Goal: Transaction & Acquisition: Book appointment/travel/reservation

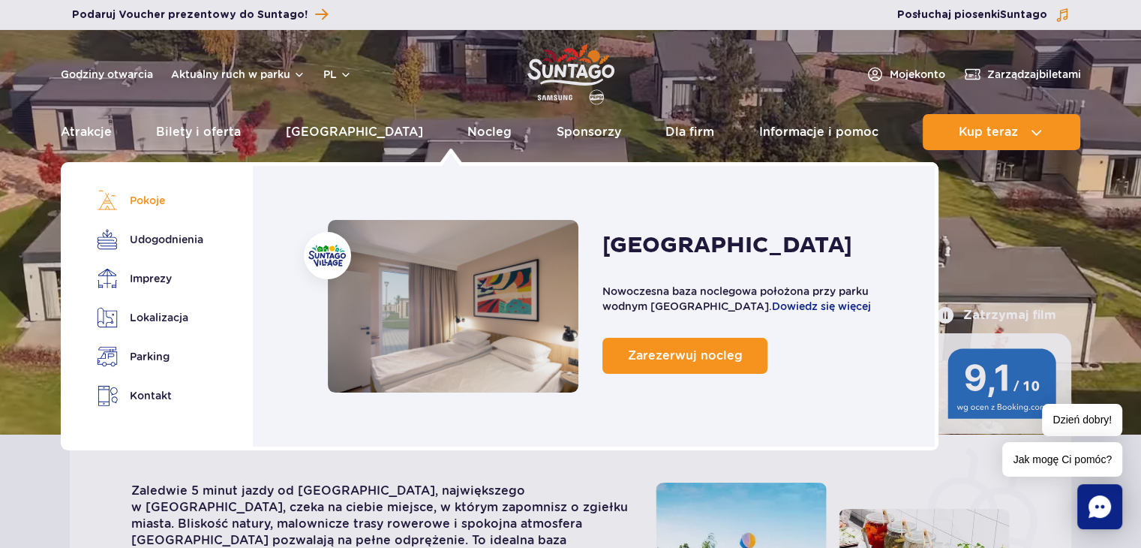
click at [153, 200] on link "Pokoje" at bounding box center [147, 200] width 101 height 21
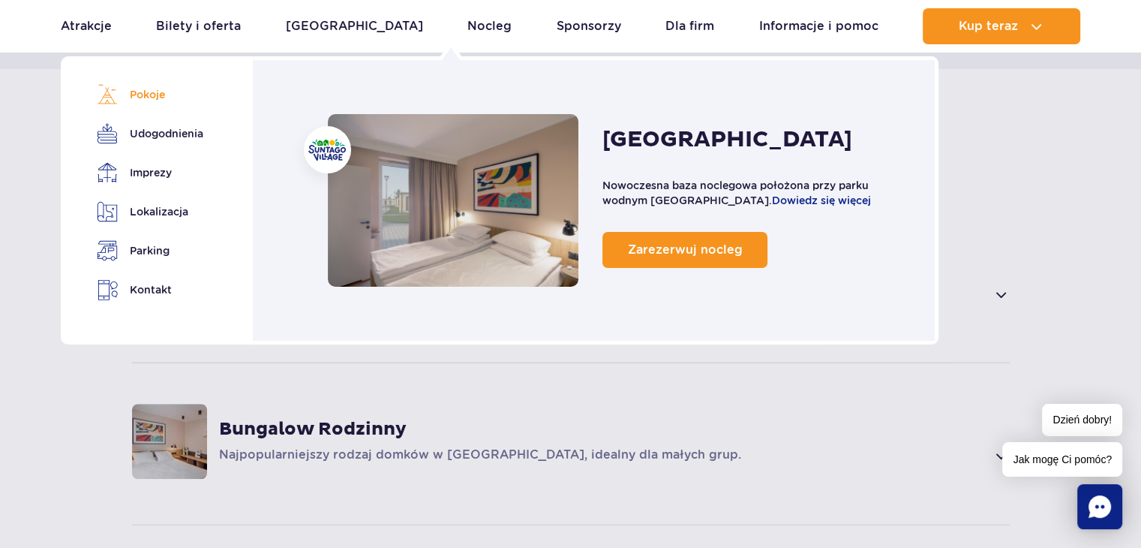
scroll to position [1014, 0]
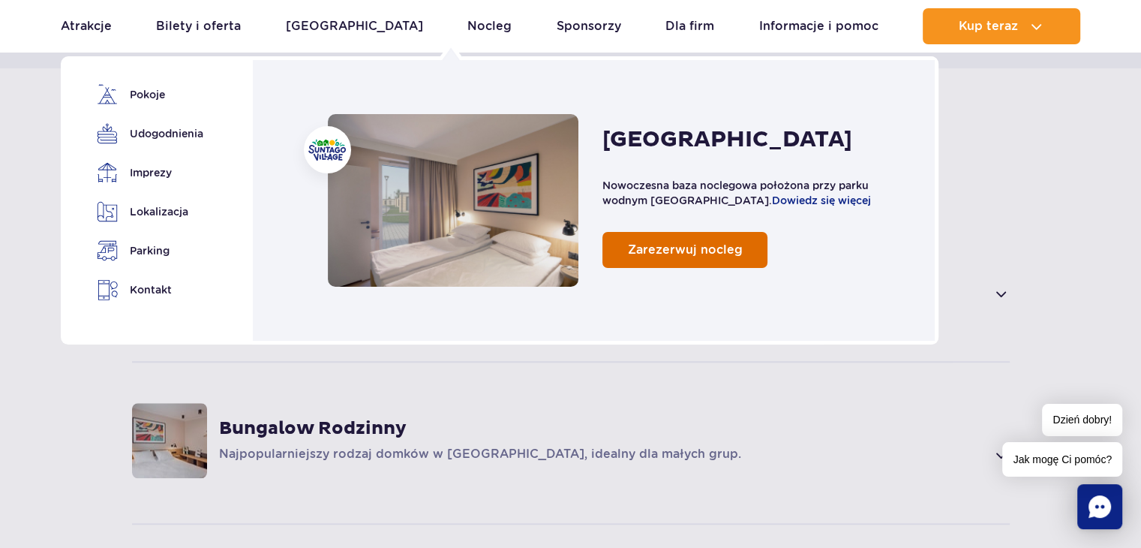
click at [648, 257] on link "Zarezerwuj nocleg" at bounding box center [685, 250] width 165 height 36
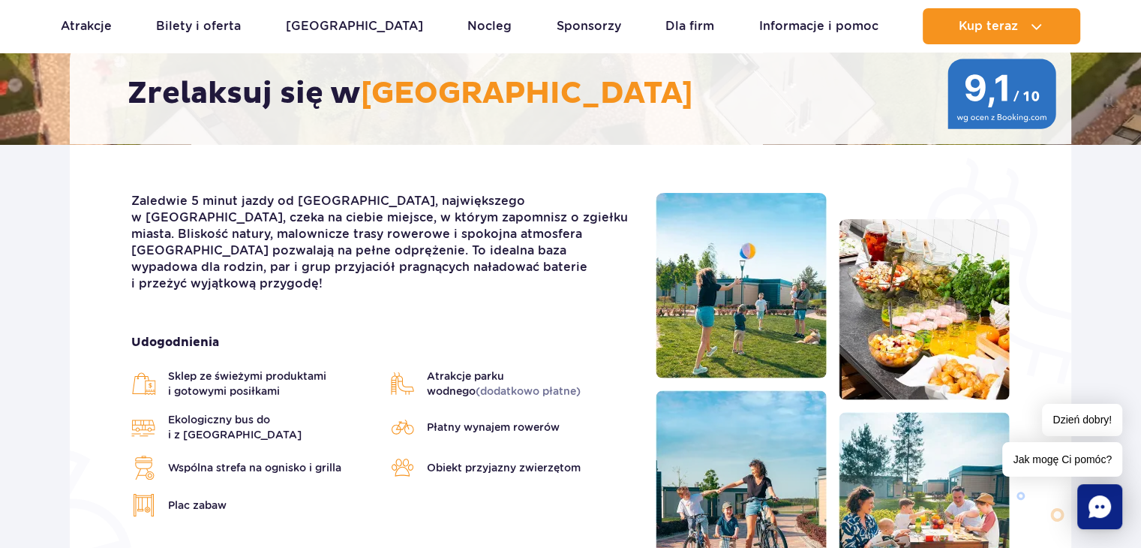
scroll to position [113, 0]
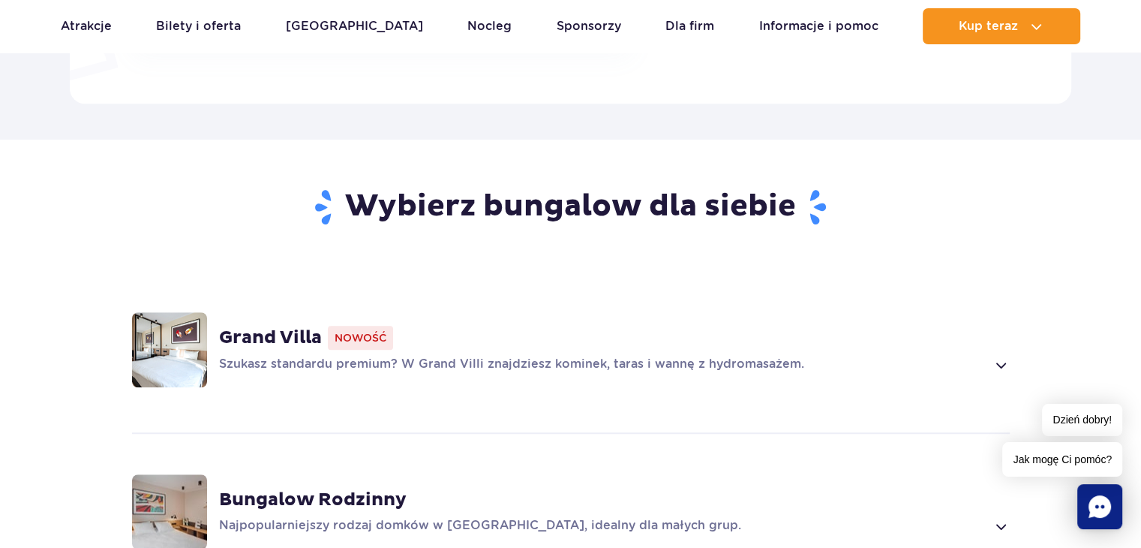
scroll to position [750, 0]
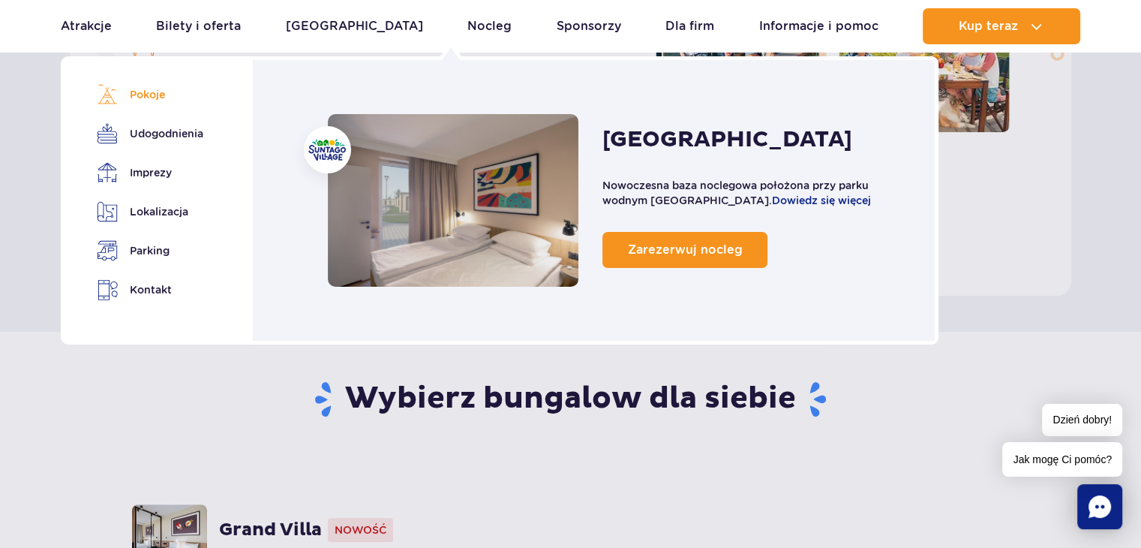
click at [138, 97] on link "Pokoje" at bounding box center [147, 94] width 101 height 21
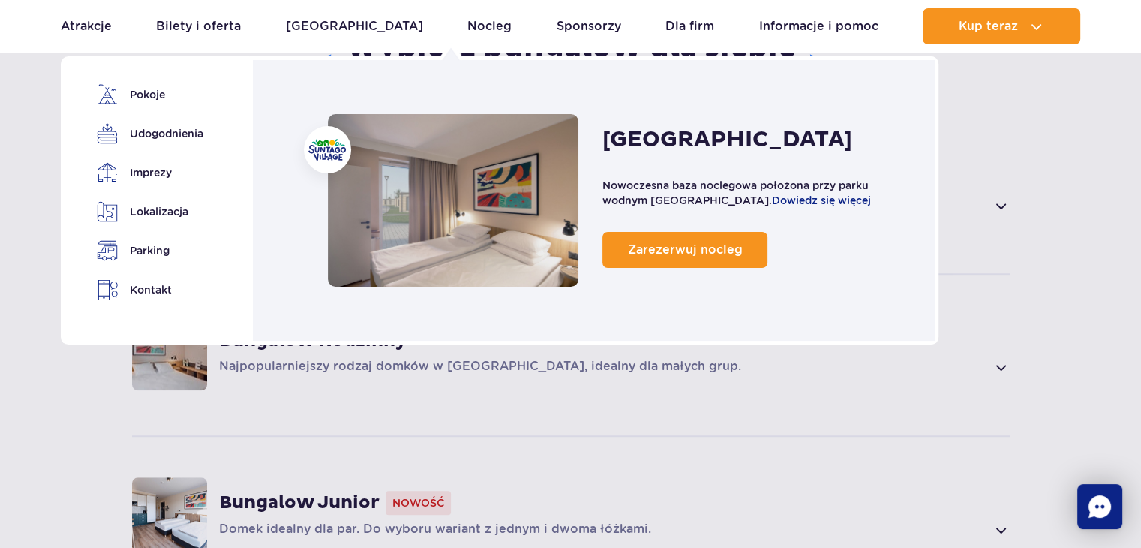
scroll to position [1239, 0]
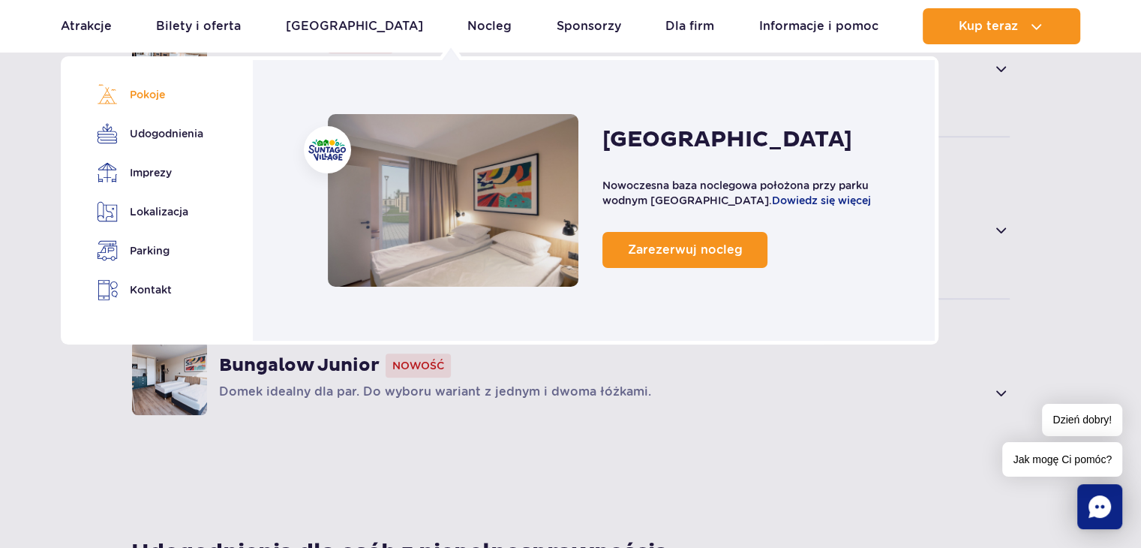
click at [161, 94] on link "Pokoje" at bounding box center [147, 94] width 101 height 21
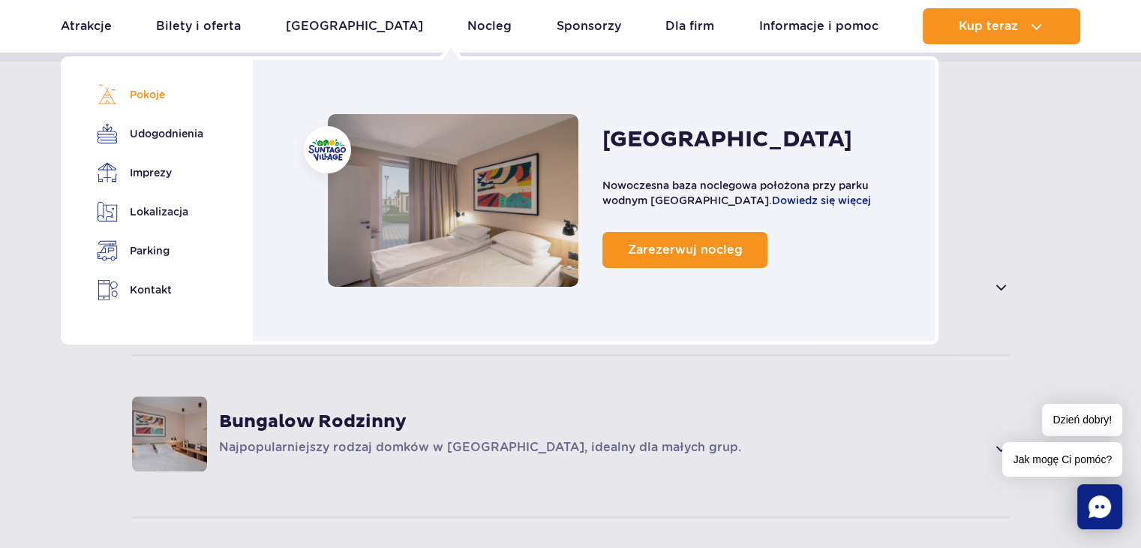
scroll to position [1014, 0]
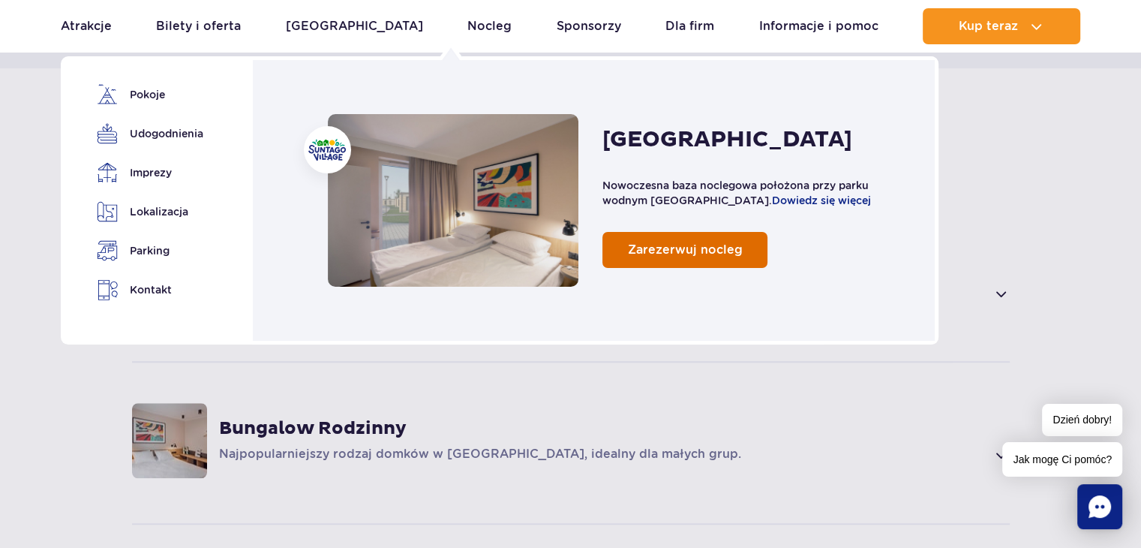
click at [629, 247] on link "Zarezerwuj nocleg" at bounding box center [685, 250] width 165 height 36
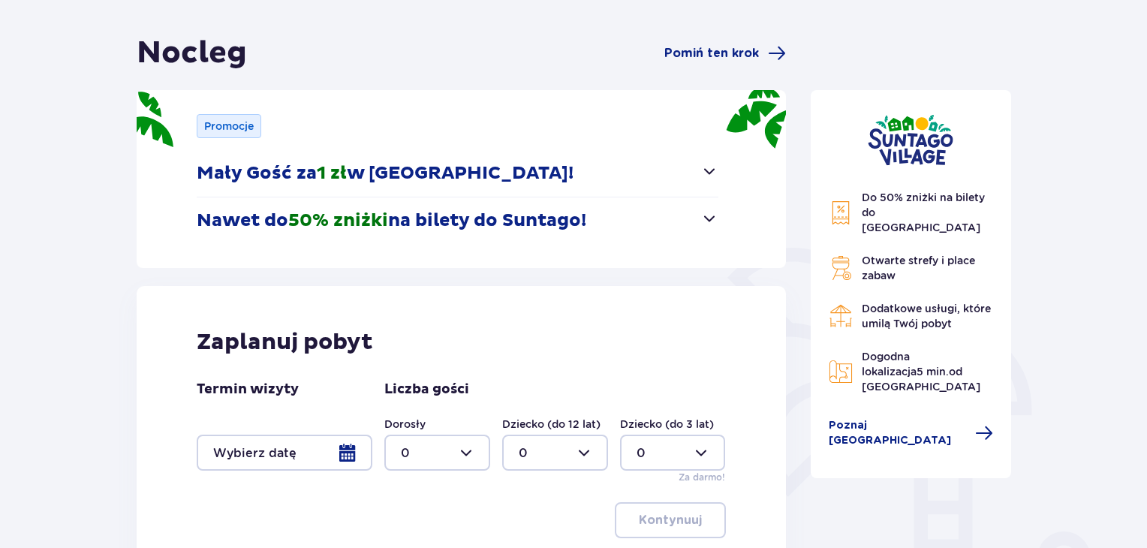
scroll to position [150, 0]
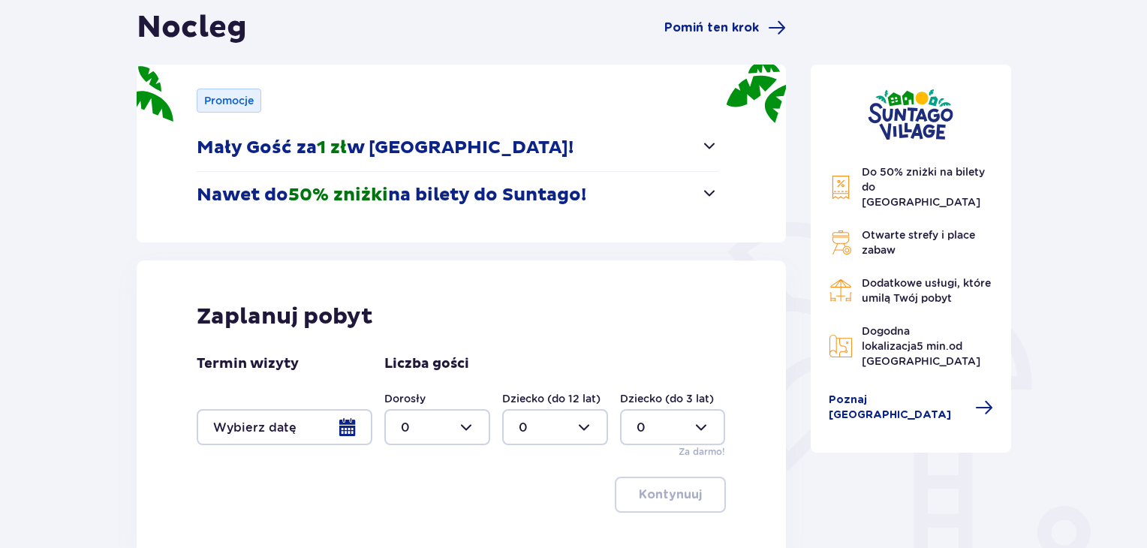
click at [469, 430] on div at bounding box center [437, 427] width 106 height 36
click at [397, 341] on span "2" at bounding box center [437, 343] width 103 height 32
type input "2"
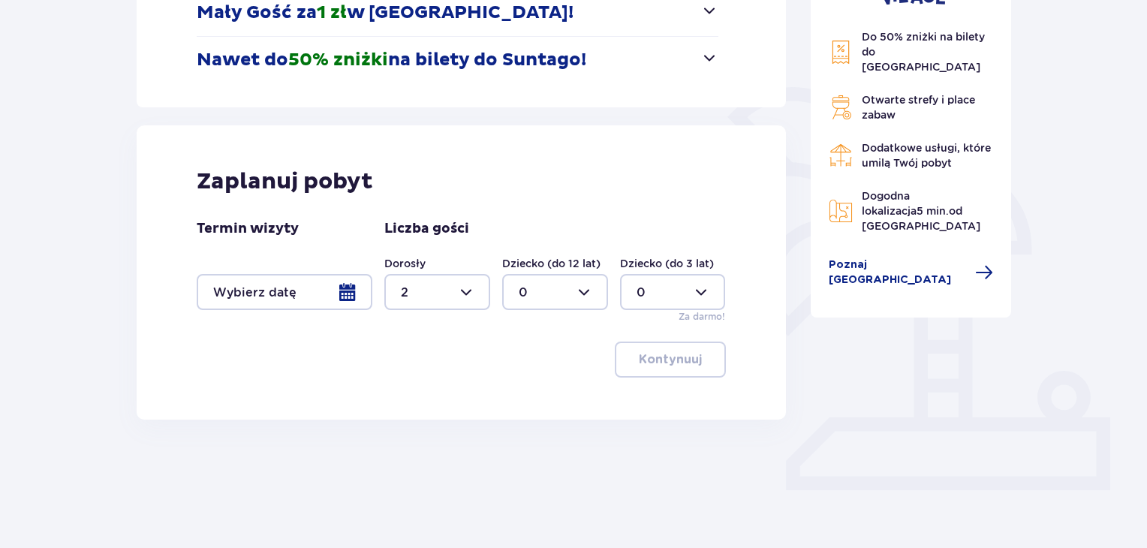
scroll to position [286, 0]
click at [342, 289] on div at bounding box center [285, 291] width 176 height 36
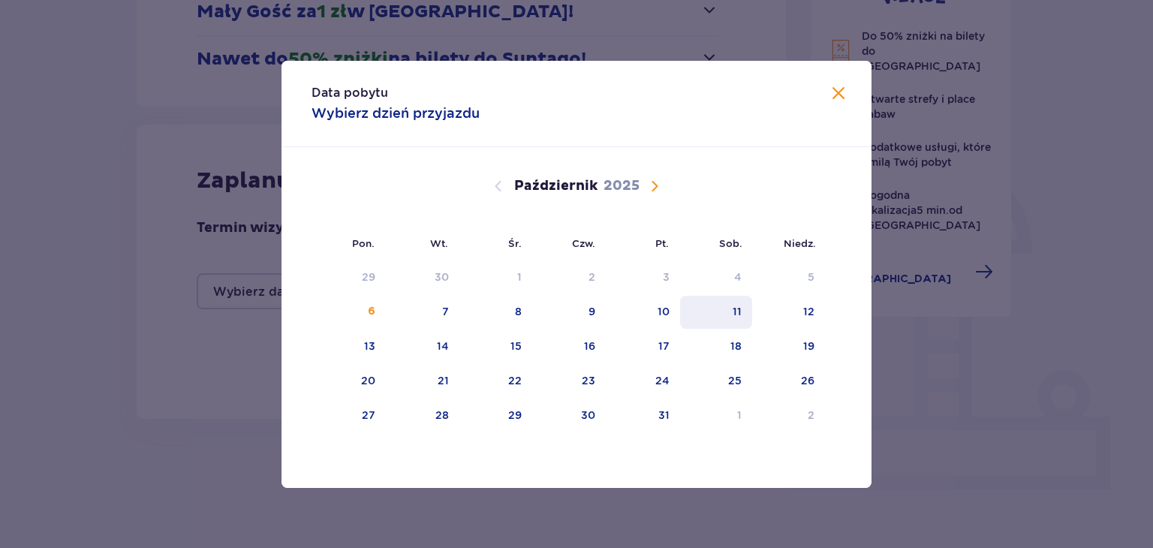
drag, startPoint x: 666, startPoint y: 308, endPoint x: 697, endPoint y: 306, distance: 30.8
click at [666, 307] on div "10" at bounding box center [663, 311] width 12 height 15
click at [805, 311] on div "12" at bounding box center [808, 311] width 11 height 15
type input "10.10.25 - 12.10.25"
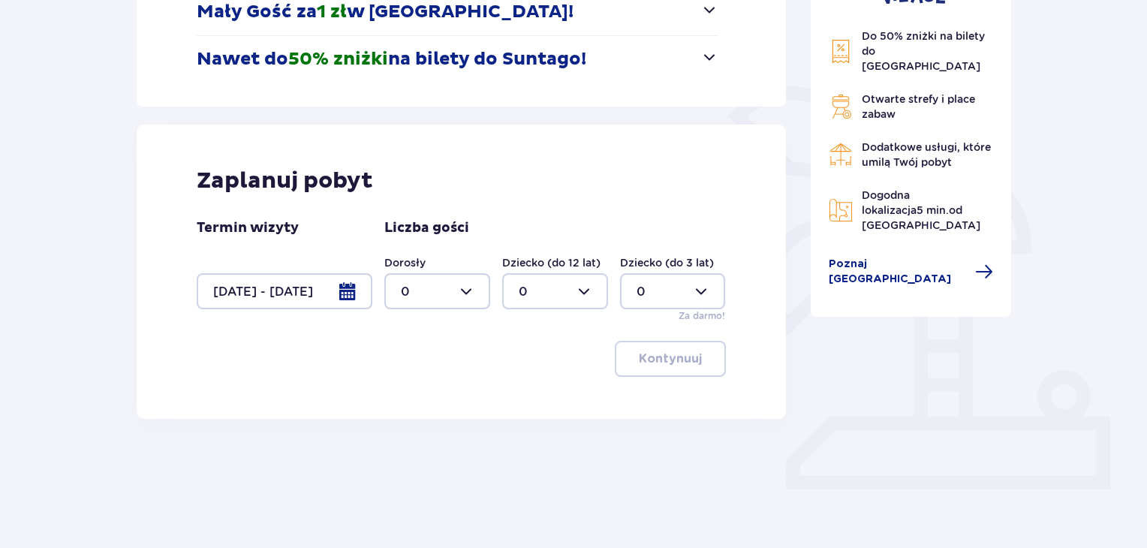
click at [462, 287] on div at bounding box center [437, 291] width 106 height 36
click at [402, 400] on p "2" at bounding box center [405, 400] width 8 height 17
type input "2"
click at [674, 353] on p "Kontynuuj" at bounding box center [670, 358] width 63 height 17
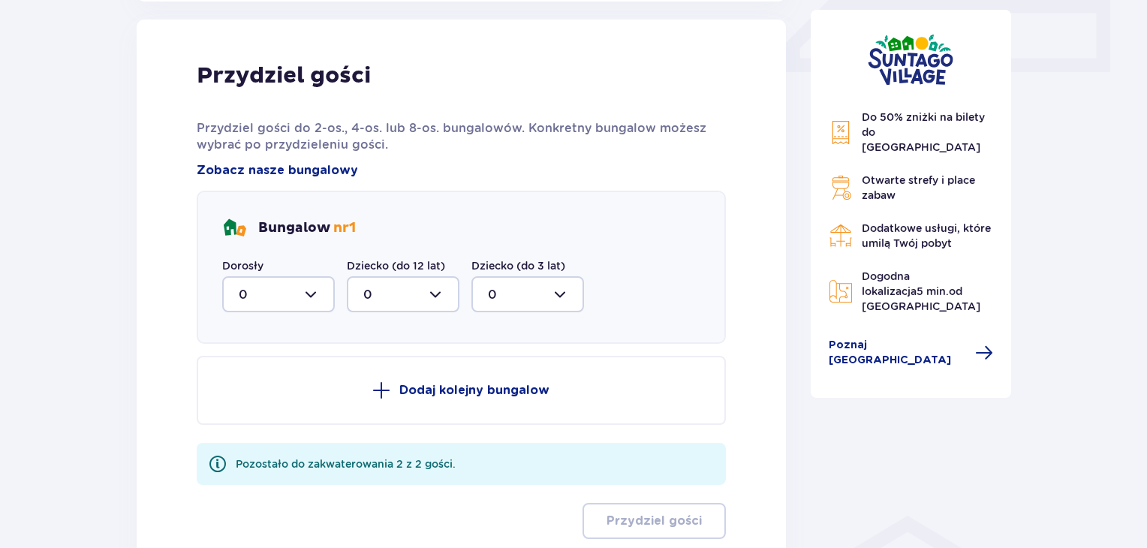
scroll to position [704, 0]
click at [307, 289] on div at bounding box center [278, 293] width 113 height 36
click at [248, 403] on div "2" at bounding box center [279, 402] width 80 height 17
type input "2"
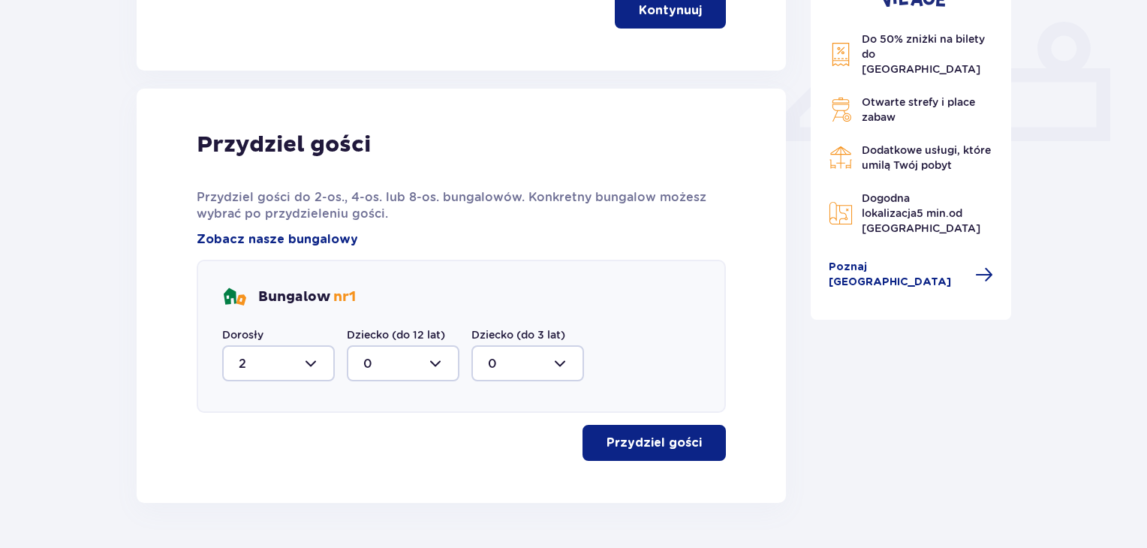
scroll to position [678, 0]
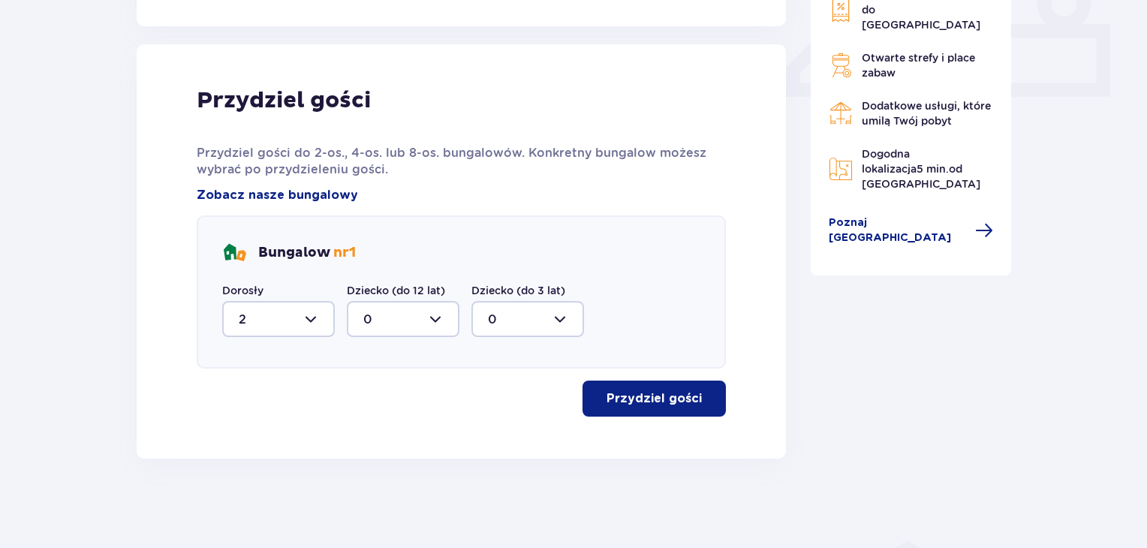
click at [679, 393] on p "Przydziel gości" at bounding box center [653, 398] width 95 height 17
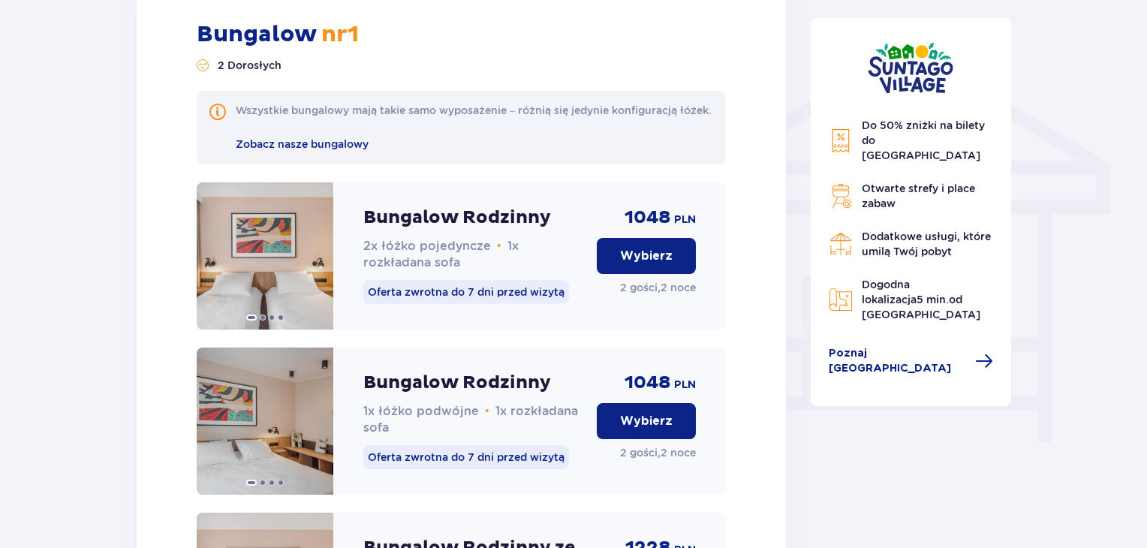
scroll to position [1210, 0]
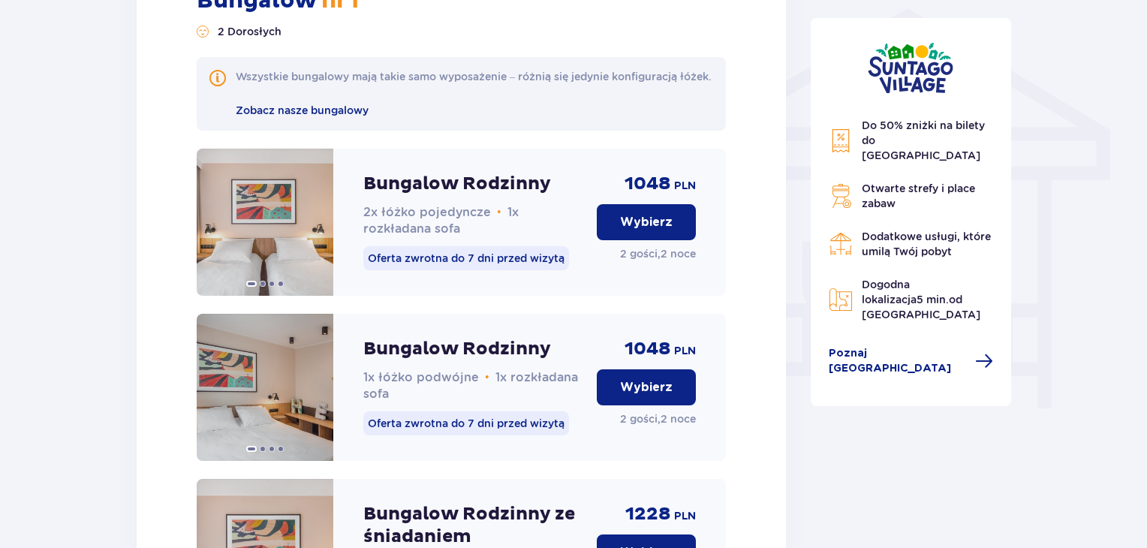
click at [650, 395] on p "Wybierz" at bounding box center [646, 387] width 53 height 17
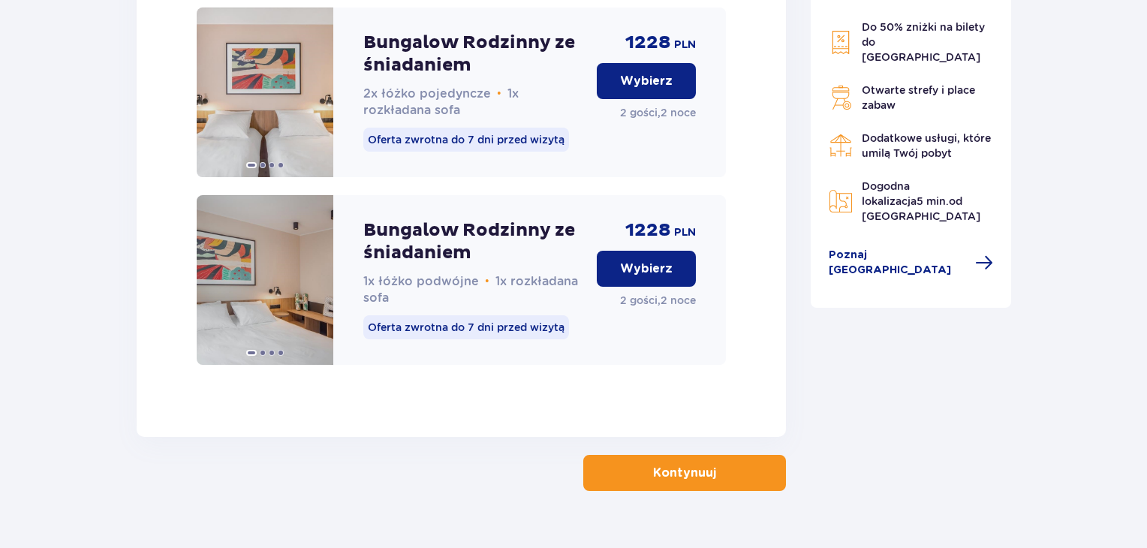
scroll to position [1656, 0]
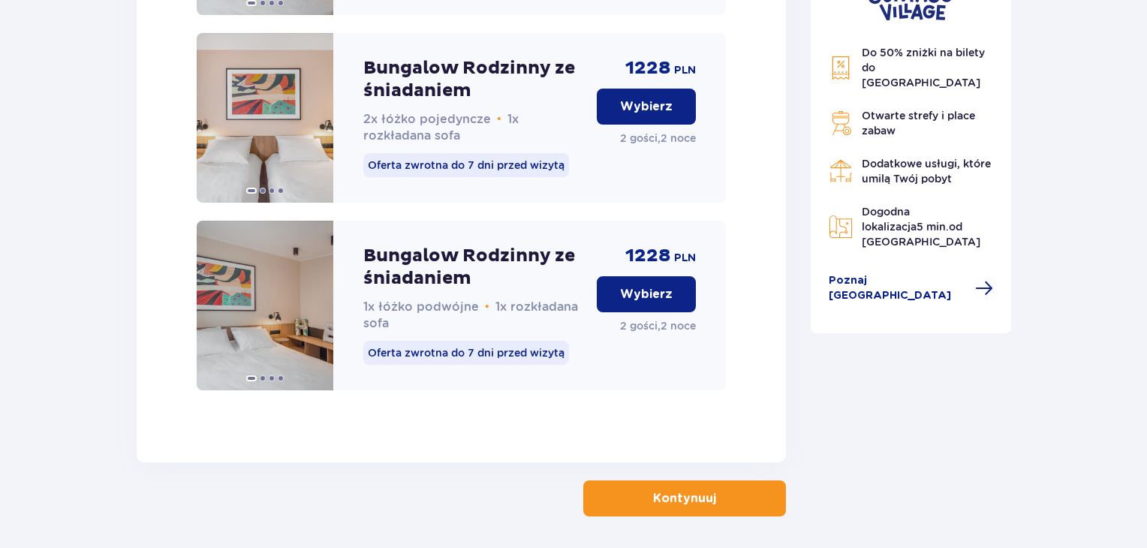
click at [678, 506] on p "Kontynuuj" at bounding box center [684, 498] width 63 height 17
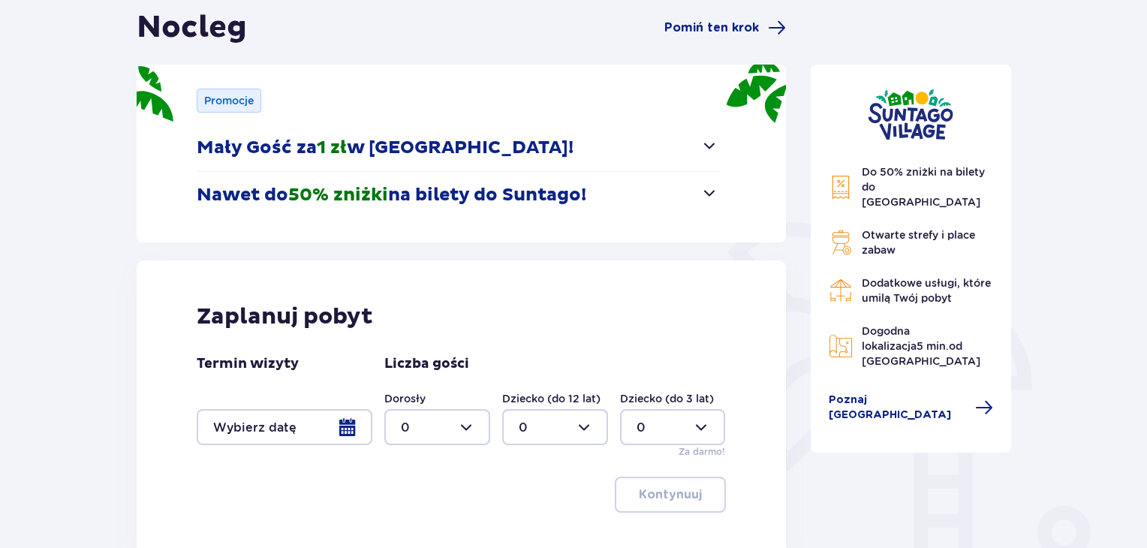
scroll to position [75, 0]
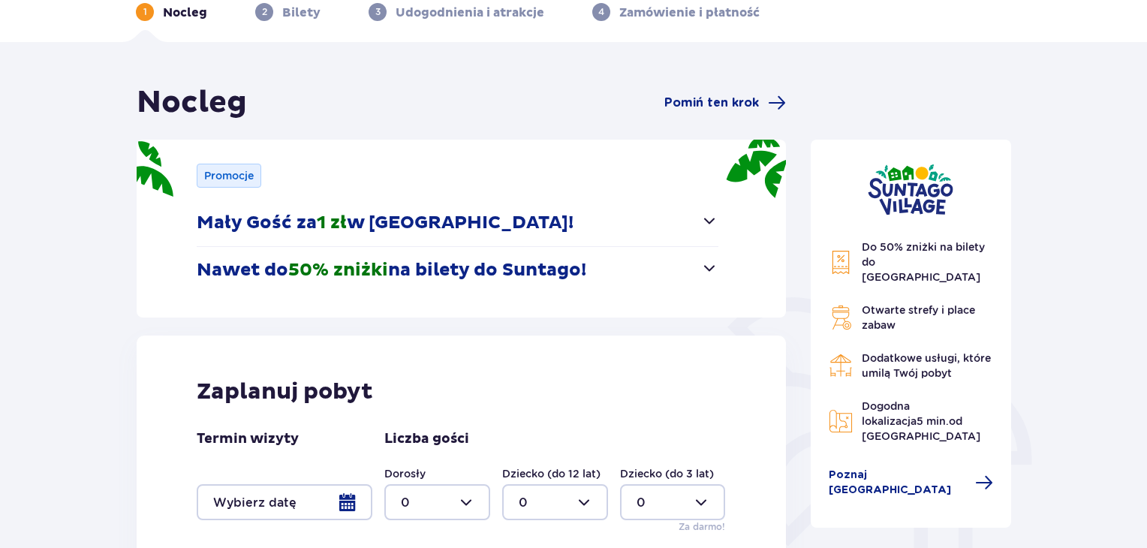
click at [348, 507] on div at bounding box center [285, 502] width 176 height 36
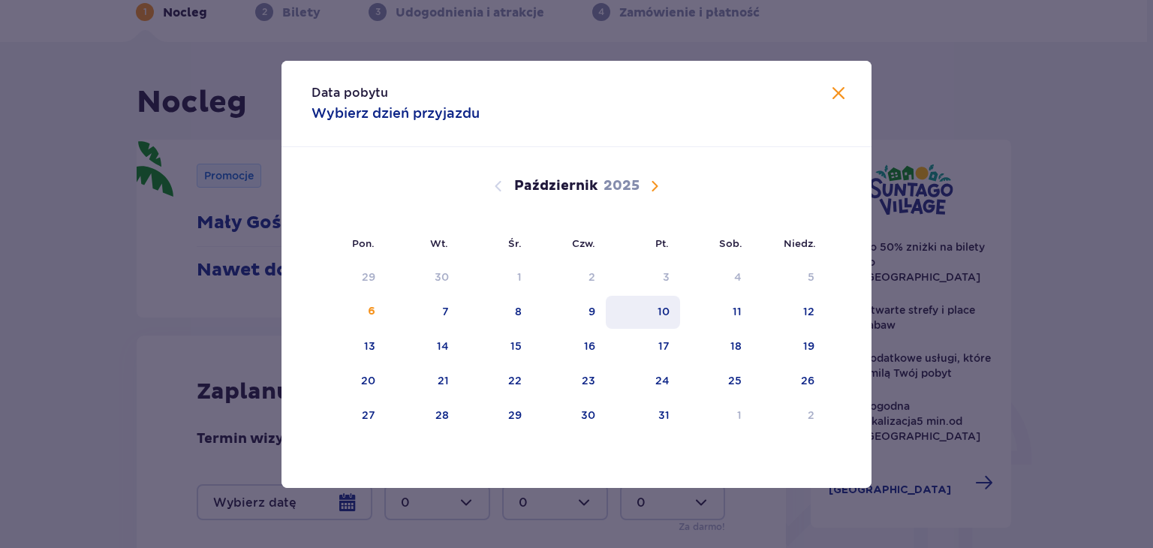
click at [662, 311] on div "10" at bounding box center [663, 311] width 12 height 15
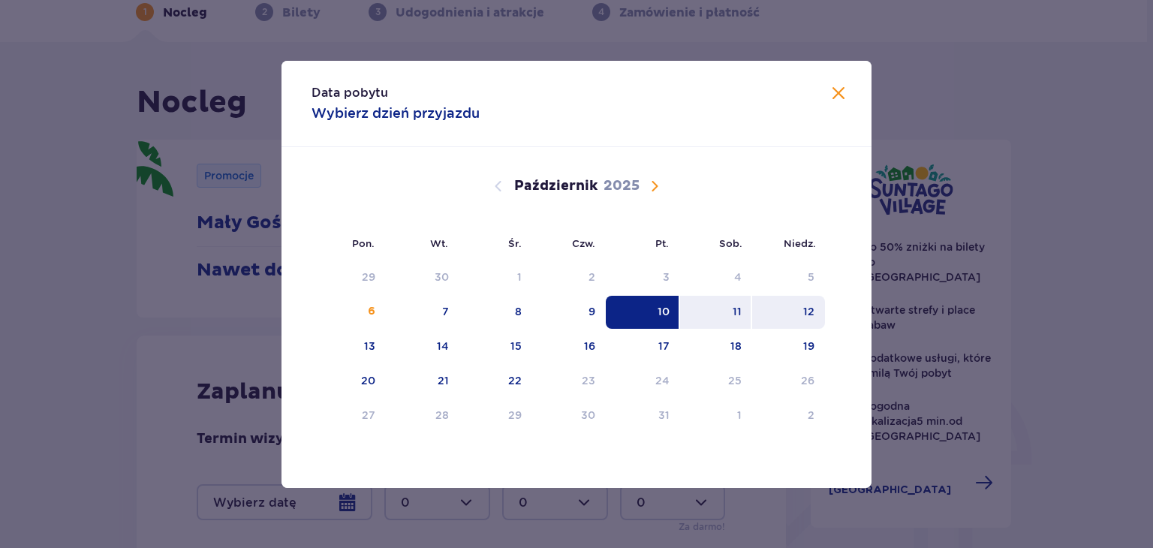
click at [810, 322] on div "12" at bounding box center [788, 312] width 73 height 33
type input "10.10.25 - 12.10.25"
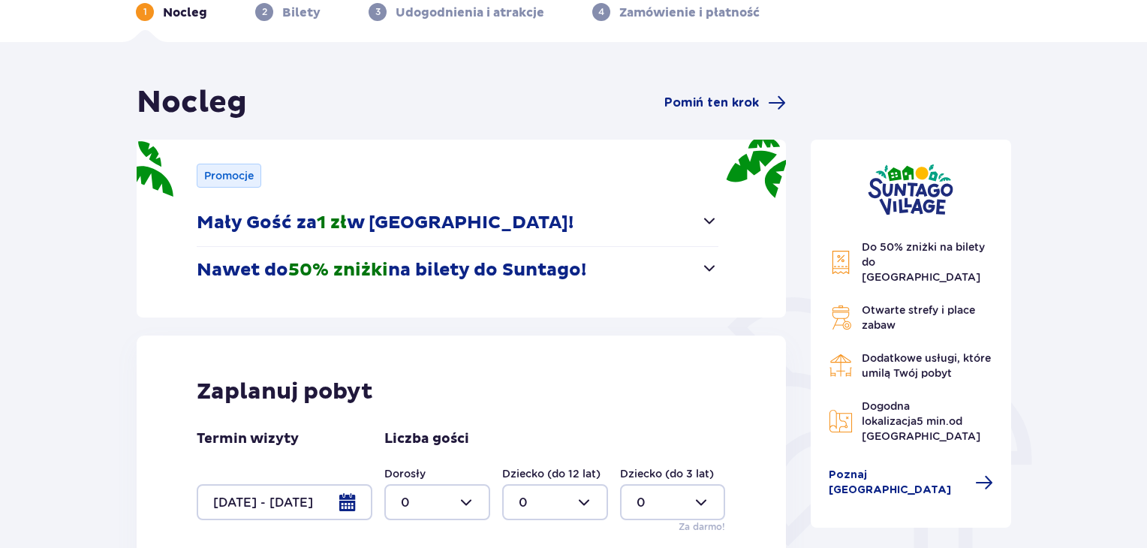
scroll to position [286, 0]
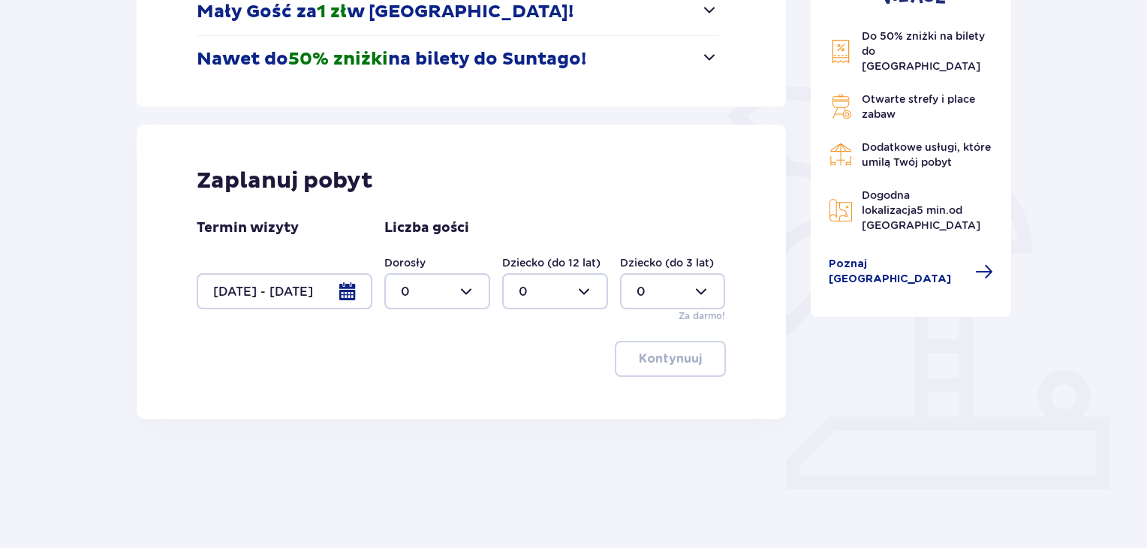
click at [464, 288] on div at bounding box center [437, 291] width 106 height 36
click at [401, 395] on p "2" at bounding box center [405, 400] width 8 height 17
type input "2"
drag, startPoint x: 633, startPoint y: 353, endPoint x: 612, endPoint y: 350, distance: 20.6
click at [639, 352] on p "Kontynuuj" at bounding box center [670, 358] width 63 height 17
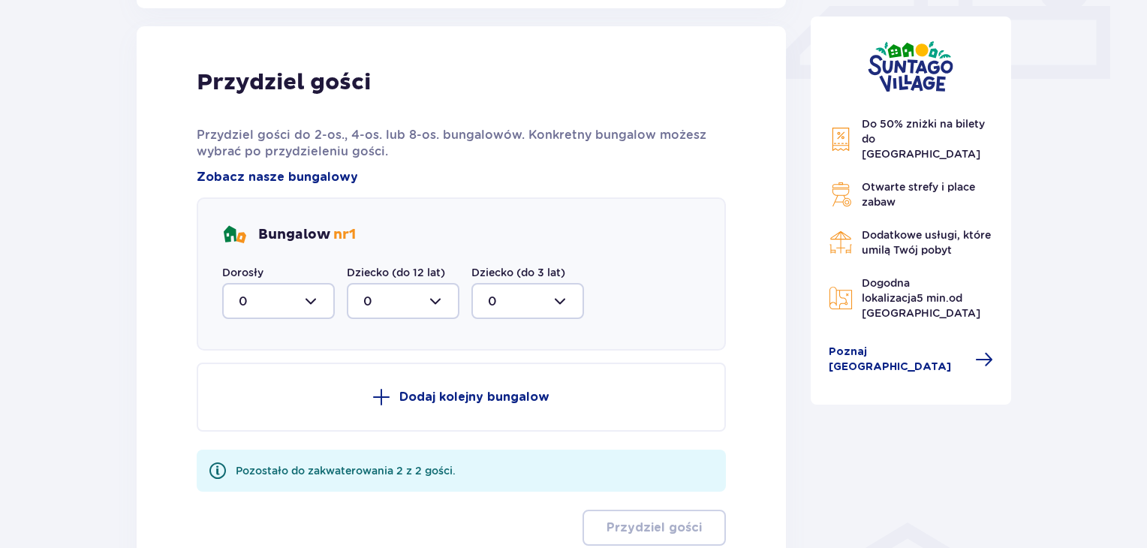
scroll to position [704, 0]
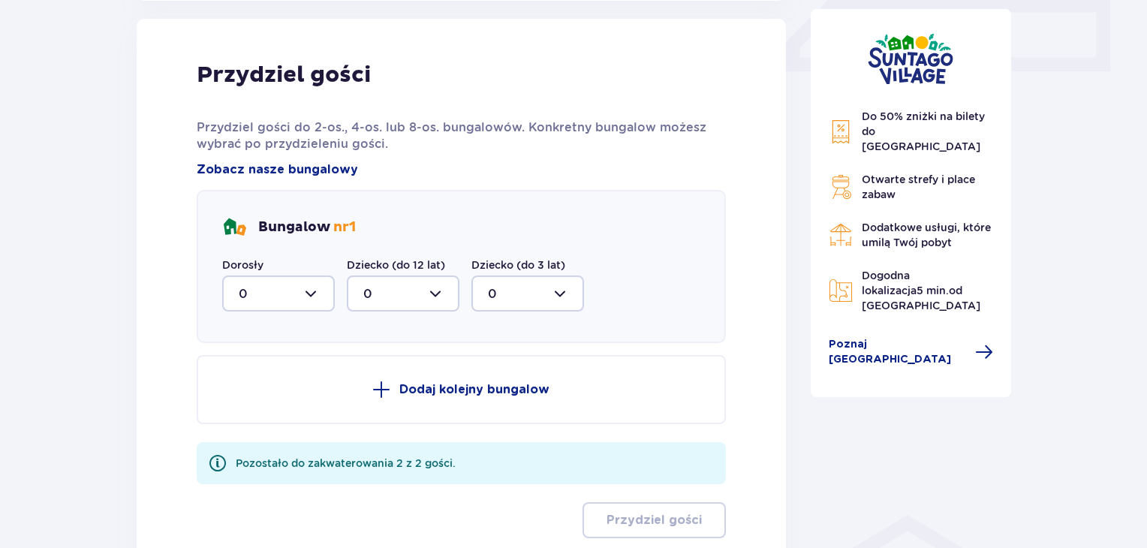
click at [315, 289] on div at bounding box center [278, 293] width 113 height 36
click at [237, 397] on span "2" at bounding box center [279, 402] width 110 height 32
type input "2"
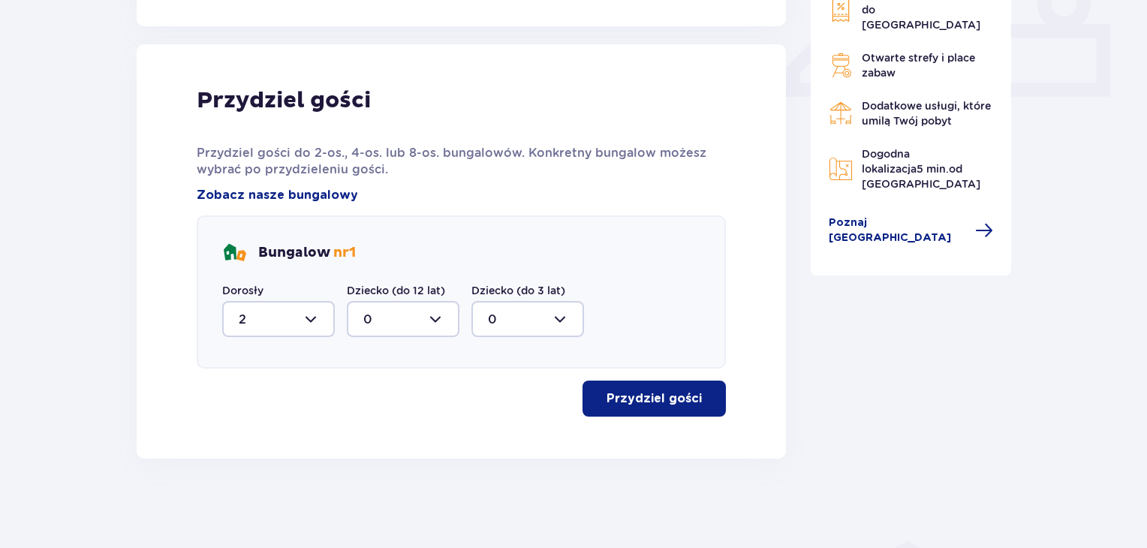
click at [648, 398] on p "Przydziel gości" at bounding box center [653, 398] width 95 height 17
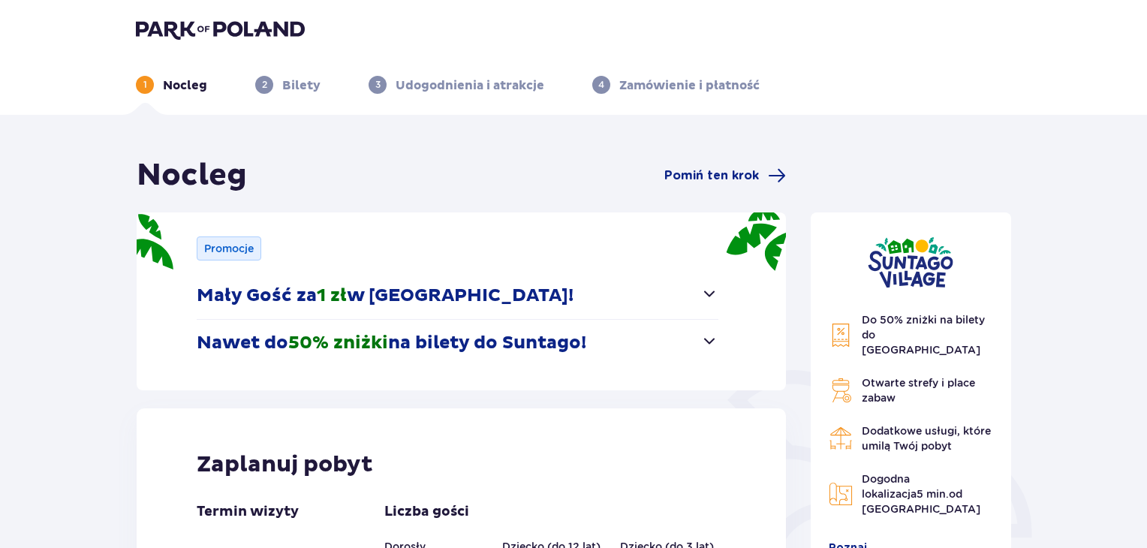
scroll to position [0, 0]
